Goal: Information Seeking & Learning: Understand process/instructions

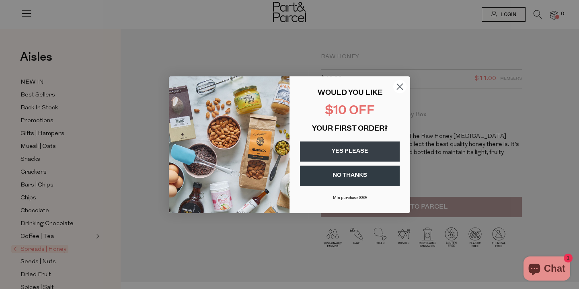
click at [398, 89] on icon "Close dialog" at bounding box center [400, 87] width 6 height 6
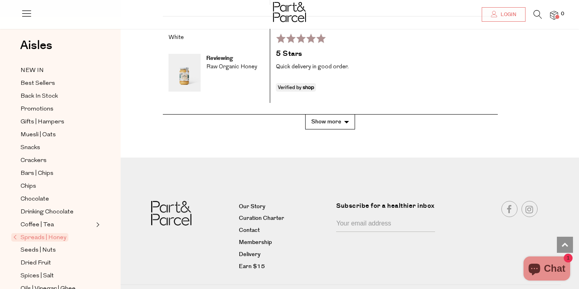
scroll to position [1487, 0]
click at [252, 251] on link "Delivery" at bounding box center [285, 256] width 92 height 10
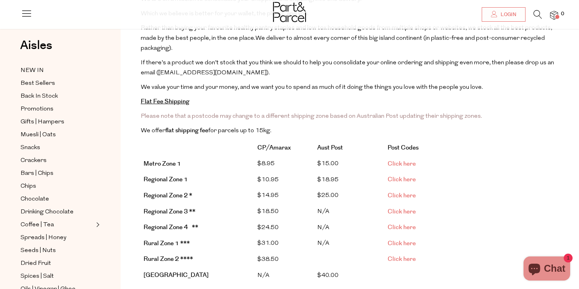
scroll to position [101, 0]
click at [408, 159] on link "Click here" at bounding box center [402, 163] width 28 height 8
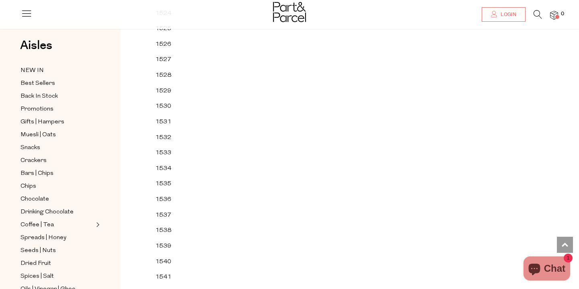
scroll to position [8760, 0]
